Goal: Task Accomplishment & Management: Use online tool/utility

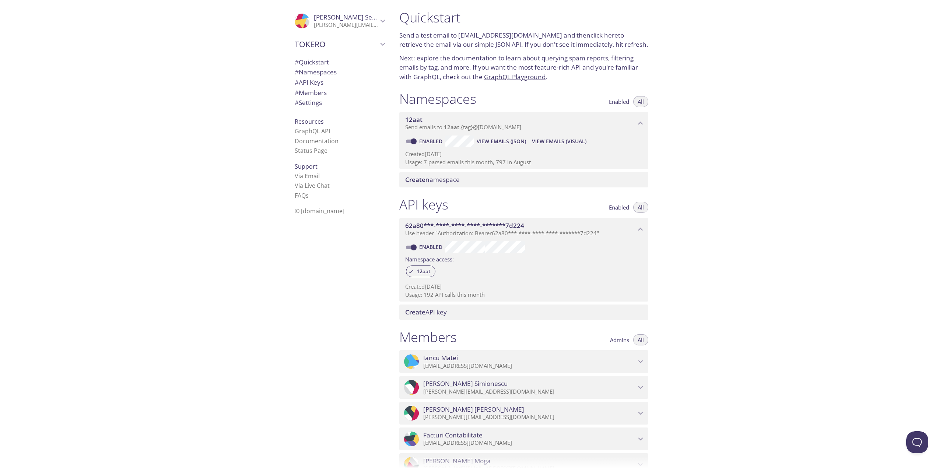
scroll to position [6, 0]
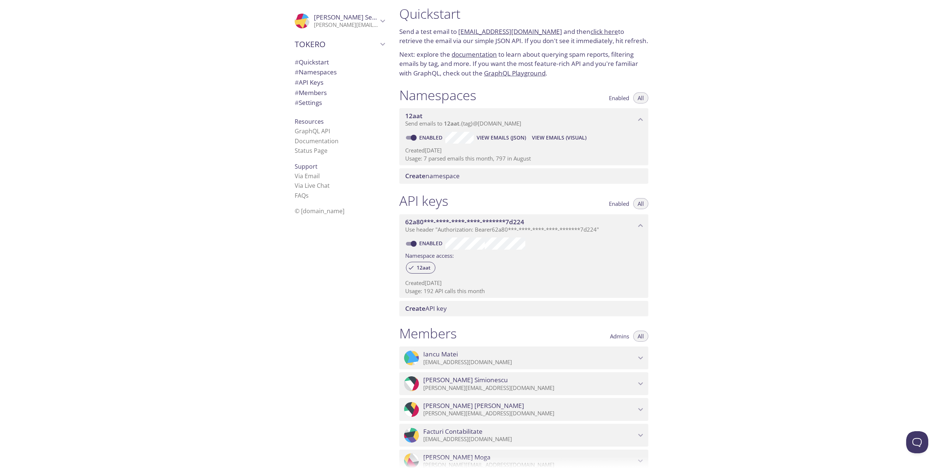
click at [561, 138] on span "View Emails (Visual)" at bounding box center [559, 137] width 54 height 9
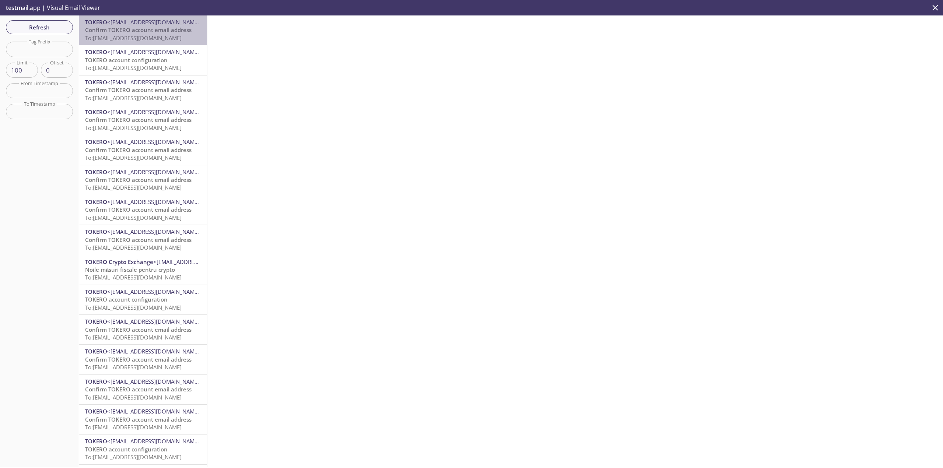
click at [145, 36] on span "To: 12aat.a40ul5kj3ix_20250905130152@inbox.testmail.app" at bounding box center [133, 37] width 96 height 7
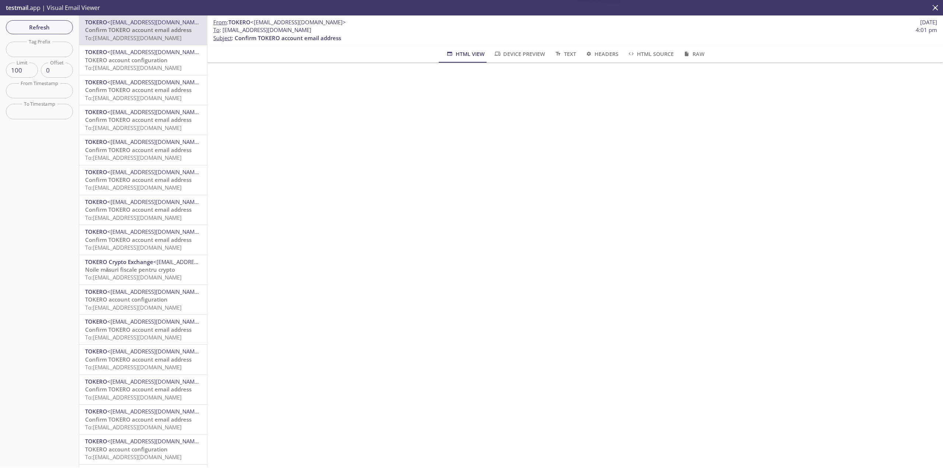
click at [147, 57] on span "TOKERO account configuration" at bounding box center [126, 59] width 82 height 7
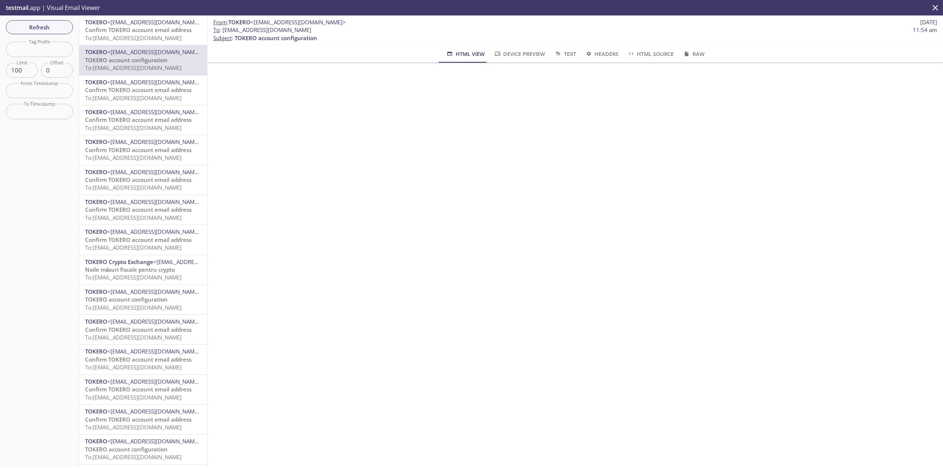
click at [158, 89] on span "Confirm TOKERO account email address" at bounding box center [138, 89] width 106 height 7
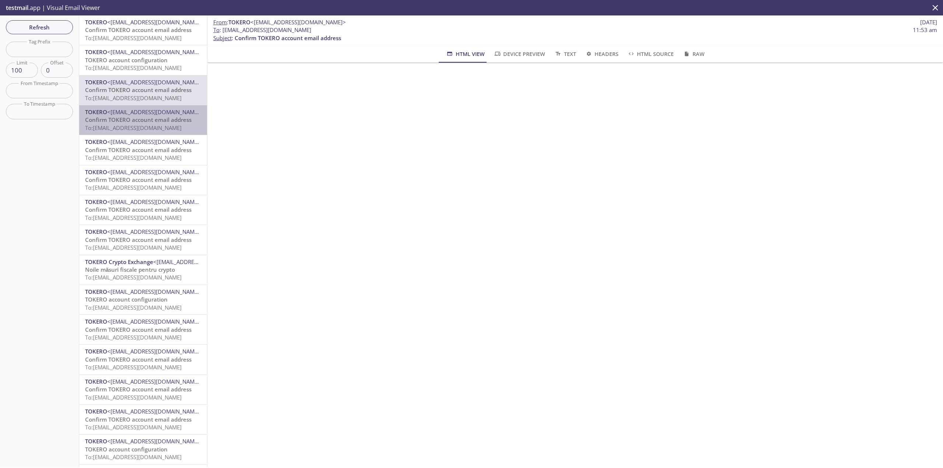
click at [162, 110] on span "<support@tokero.com>" at bounding box center [154, 111] width 95 height 7
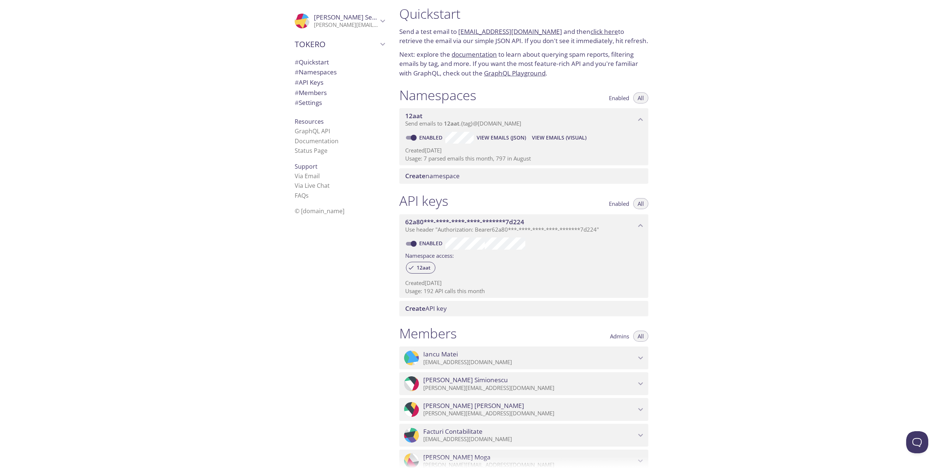
click at [724, 241] on div "Quickstart Send a test email to 12aat.test@inbox.testmail.app and then click he…" at bounding box center [667, 234] width 549 height 468
